Goal: Task Accomplishment & Management: Manage account settings

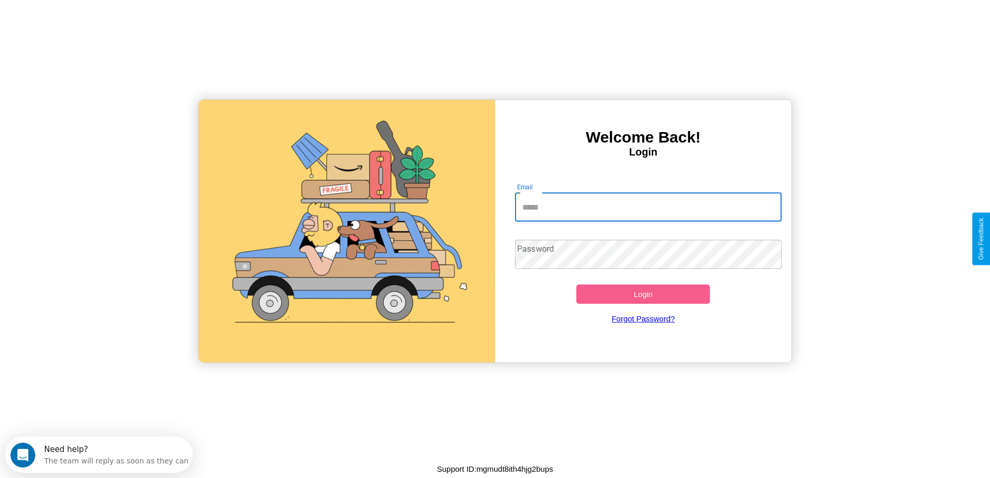
click at [648, 207] on input "Email" at bounding box center [648, 206] width 267 height 29
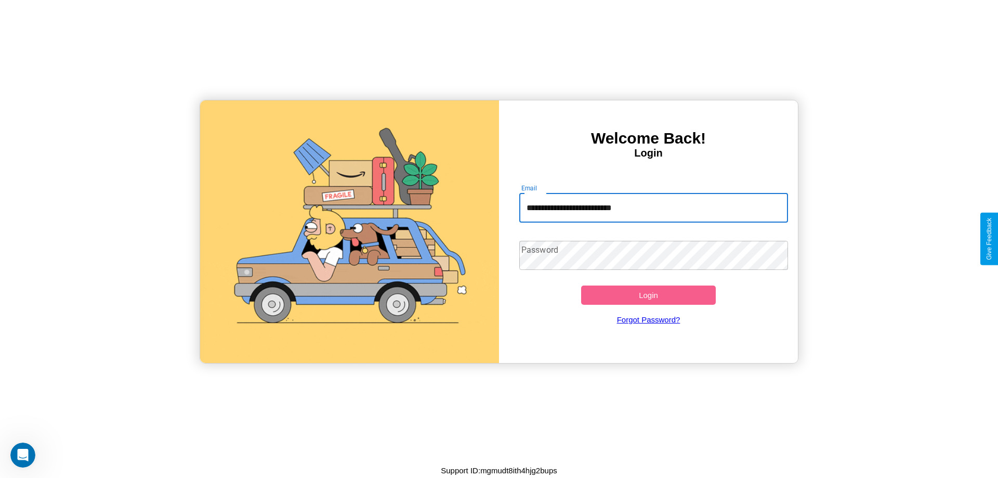
type input "**********"
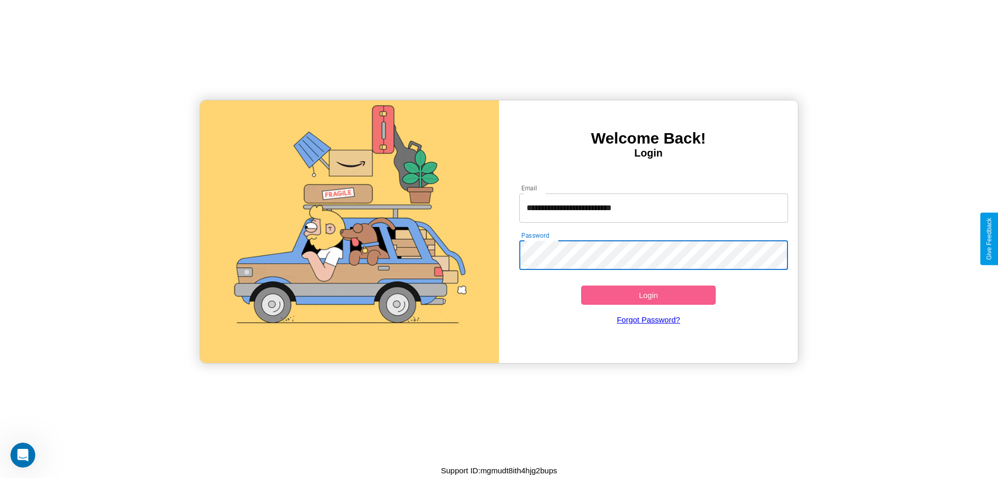
click at [648, 295] on button "Login" at bounding box center [648, 294] width 135 height 19
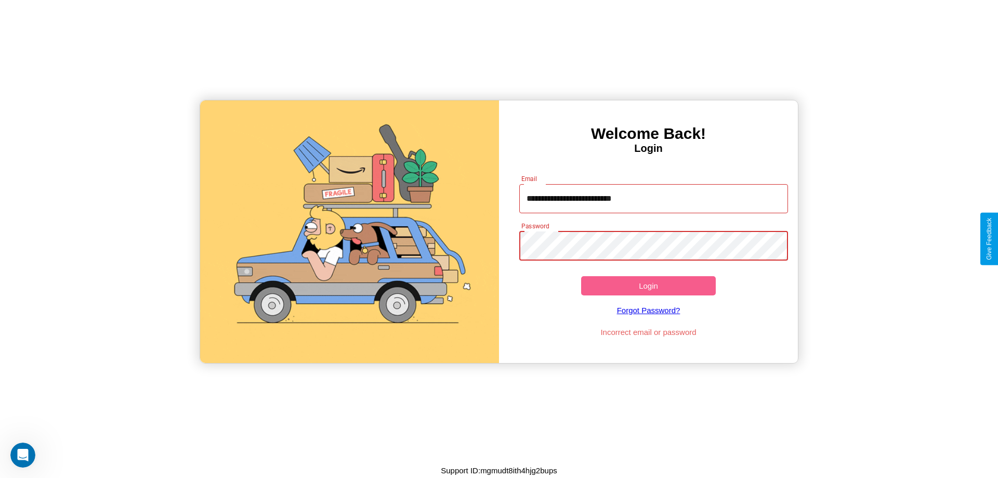
click at [648, 285] on button "Login" at bounding box center [648, 285] width 135 height 19
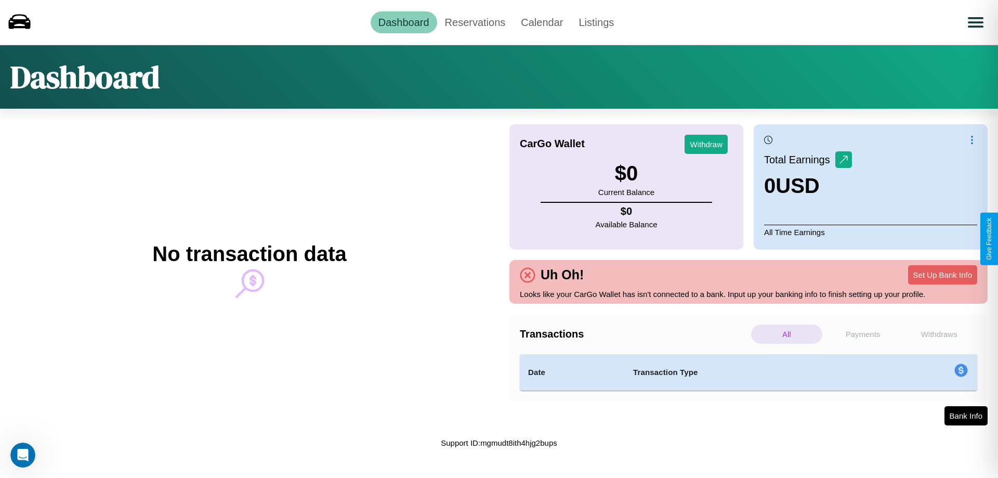
click at [863, 334] on p "Payments" at bounding box center [863, 333] width 71 height 19
click at [939, 334] on p "Withdraws" at bounding box center [939, 333] width 71 height 19
click at [863, 334] on p "Payments" at bounding box center [863, 333] width 71 height 19
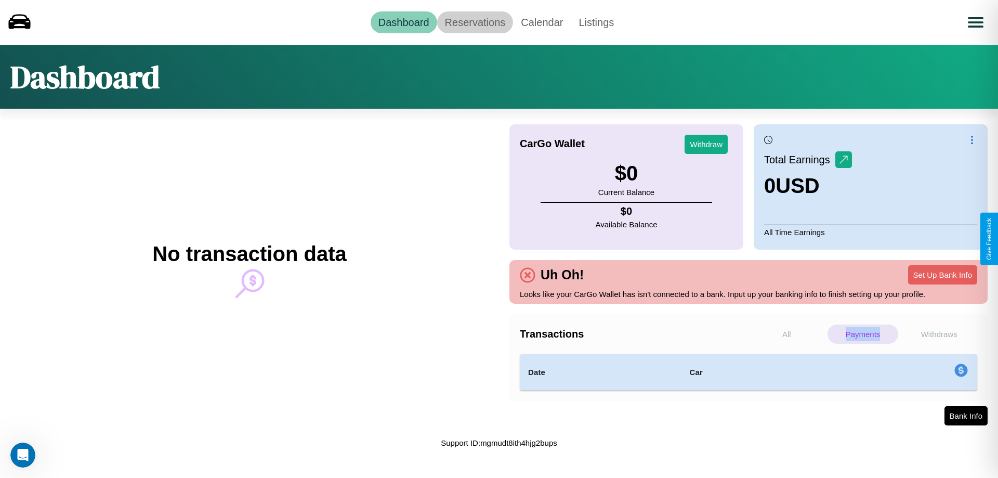
click at [475, 22] on link "Reservations" at bounding box center [475, 22] width 76 height 22
